Goal: Check status: Check status

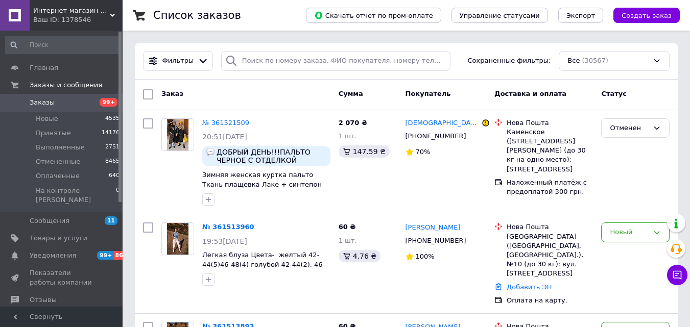
click at [34, 108] on link "Заказы 99+" at bounding box center [63, 102] width 126 height 17
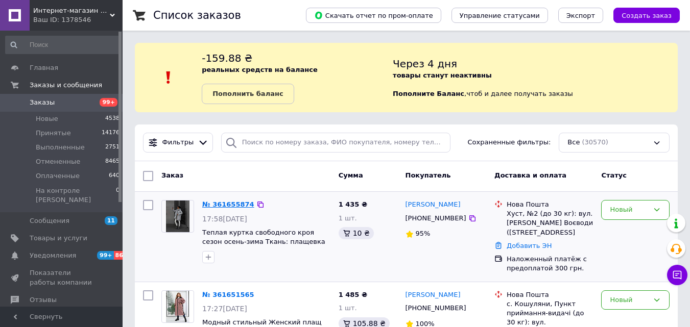
click at [238, 207] on link "№ 361655874" at bounding box center [228, 205] width 52 height 8
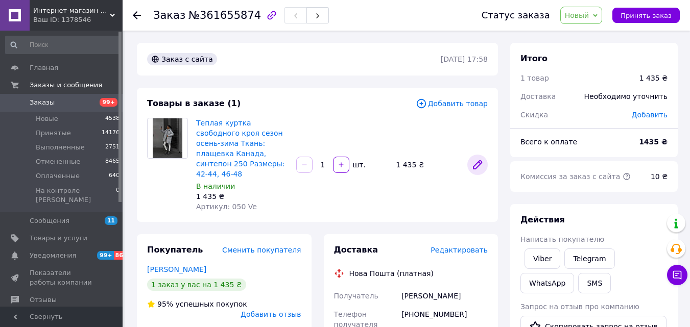
click at [479, 161] on icon at bounding box center [478, 165] width 8 height 8
click at [542, 254] on link "Viber" at bounding box center [543, 259] width 36 height 20
drag, startPoint x: 226, startPoint y: 197, endPoint x: 252, endPoint y: 201, distance: 26.5
click at [254, 202] on div "Артикул: 050 Ve" at bounding box center [242, 207] width 92 height 10
copy span "050 Ve"
